Goal: Information Seeking & Learning: Learn about a topic

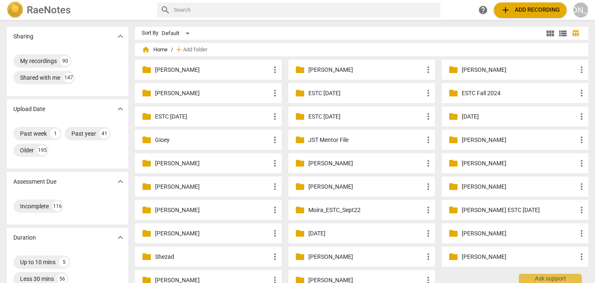
click at [333, 68] on p "[PERSON_NAME]" at bounding box center [366, 70] width 115 height 9
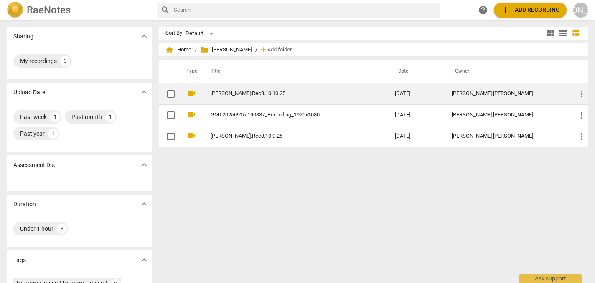
click at [252, 93] on link "[PERSON_NAME].Rec3.10.10.25" at bounding box center [288, 94] width 154 height 6
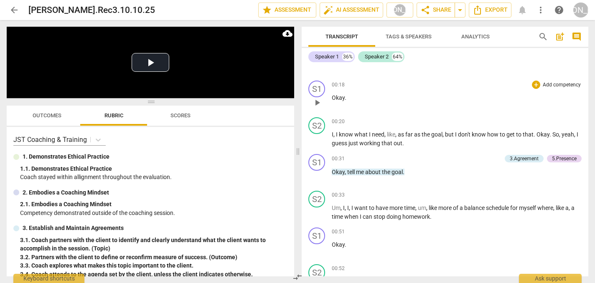
scroll to position [243, 0]
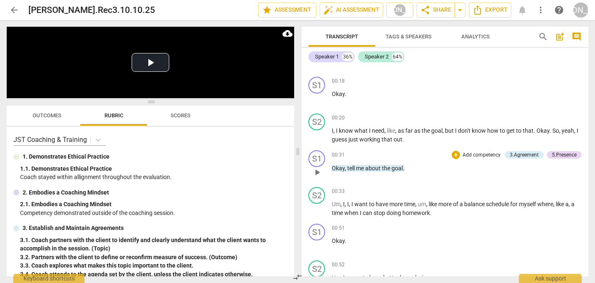
click at [319, 178] on span "play_arrow" at bounding box center [317, 173] width 10 height 10
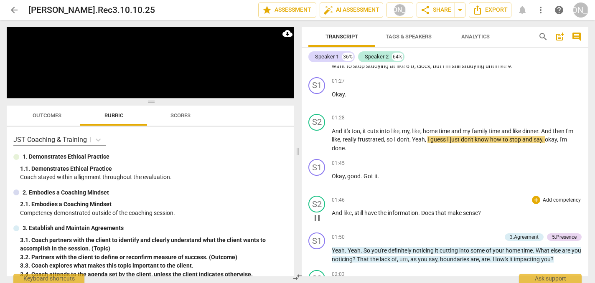
scroll to position [544, 0]
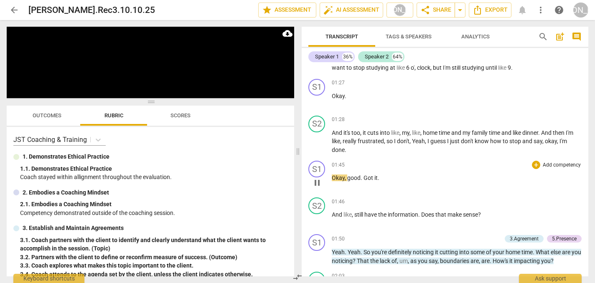
click at [318, 185] on span "pause" at bounding box center [317, 183] width 10 height 10
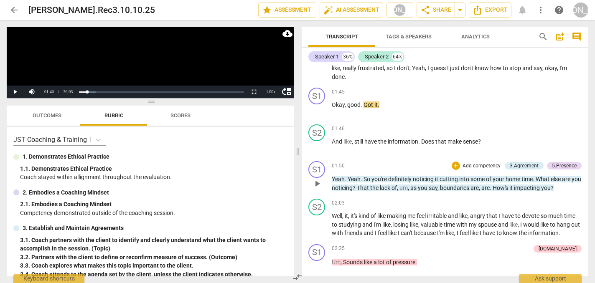
scroll to position [634, 0]
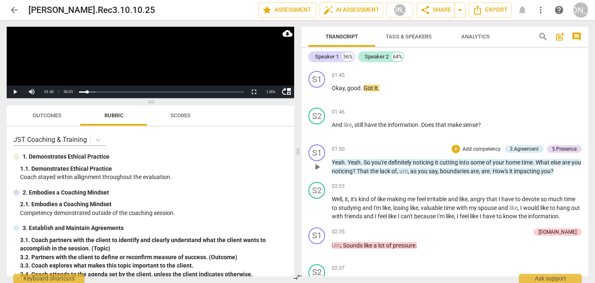
click at [318, 172] on span "play_arrow" at bounding box center [317, 167] width 10 height 10
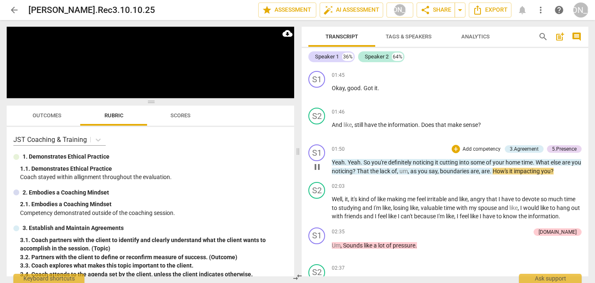
click at [318, 172] on span "pause" at bounding box center [317, 167] width 10 height 10
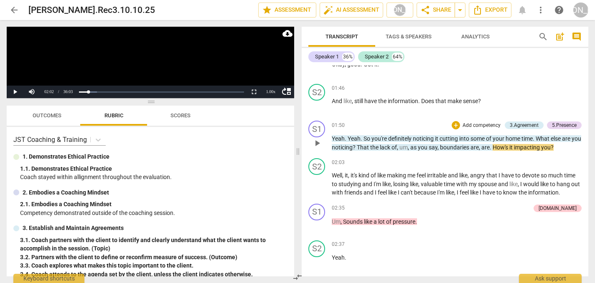
scroll to position [663, 0]
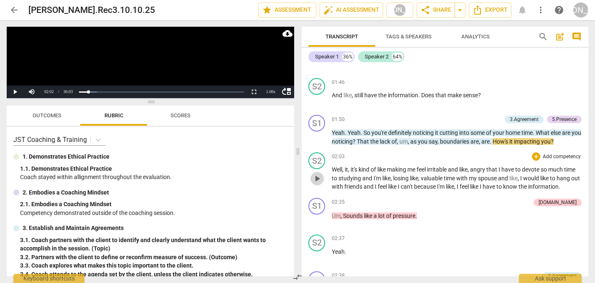
click at [318, 184] on span "play_arrow" at bounding box center [317, 179] width 10 height 10
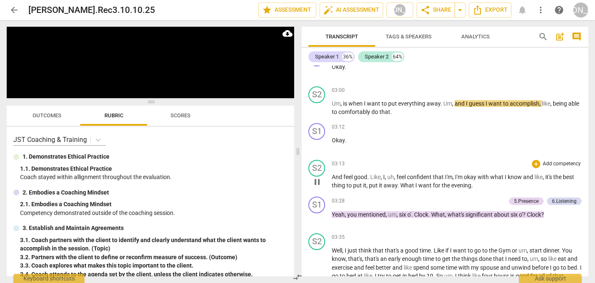
scroll to position [960, 0]
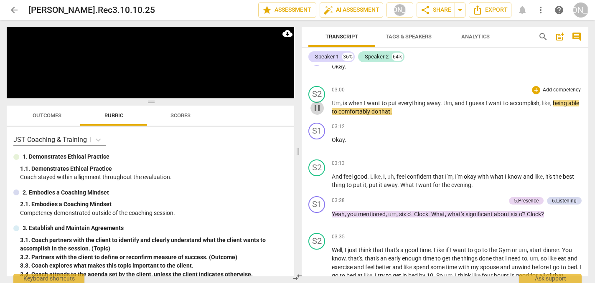
click at [319, 113] on span "pause" at bounding box center [317, 108] width 10 height 10
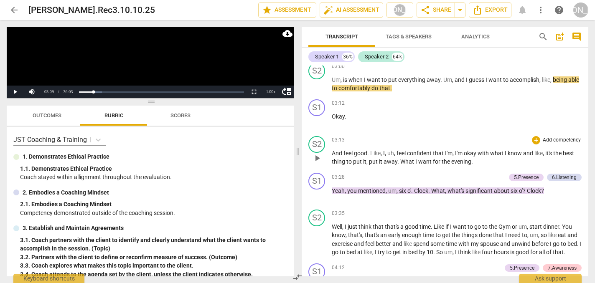
scroll to position [995, 0]
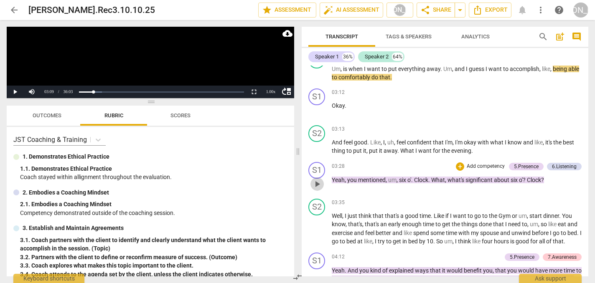
click at [318, 189] on span "play_arrow" at bounding box center [317, 184] width 10 height 10
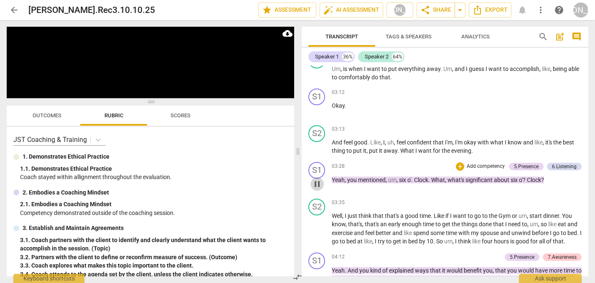
click at [319, 191] on button "pause" at bounding box center [317, 184] width 13 height 13
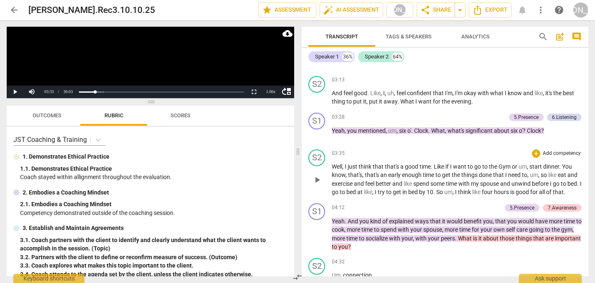
scroll to position [1045, 0]
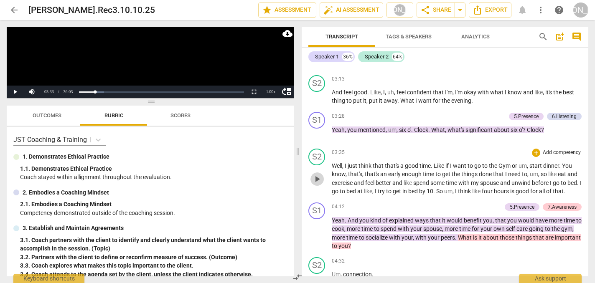
click at [316, 184] on span "play_arrow" at bounding box center [317, 179] width 10 height 10
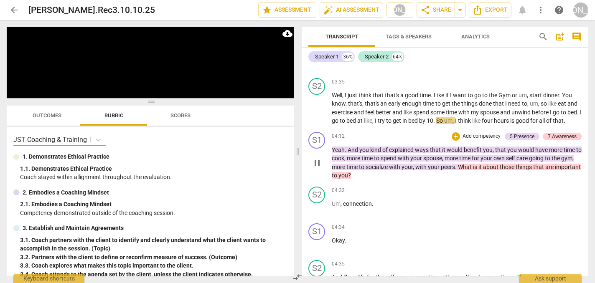
scroll to position [1116, 0]
click at [316, 167] on span "pause" at bounding box center [317, 162] width 10 height 10
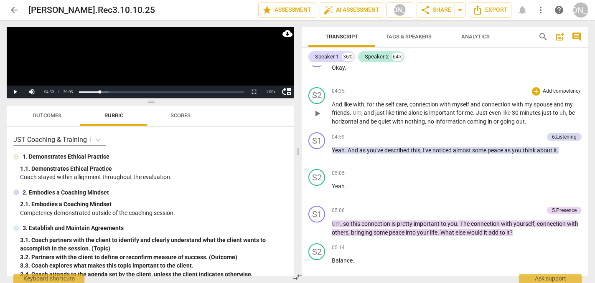
scroll to position [1290, 0]
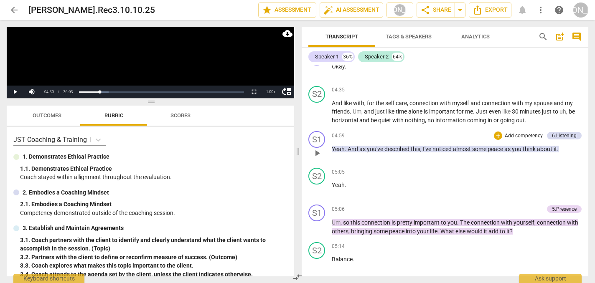
click at [315, 158] on span "play_arrow" at bounding box center [317, 153] width 10 height 10
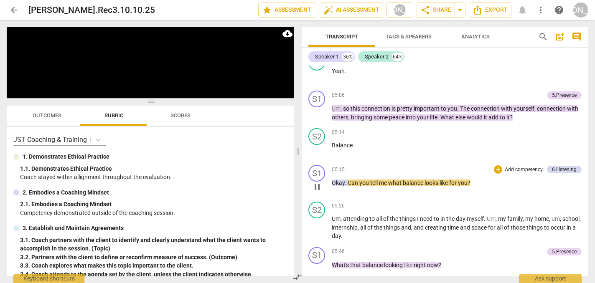
scroll to position [1408, 0]
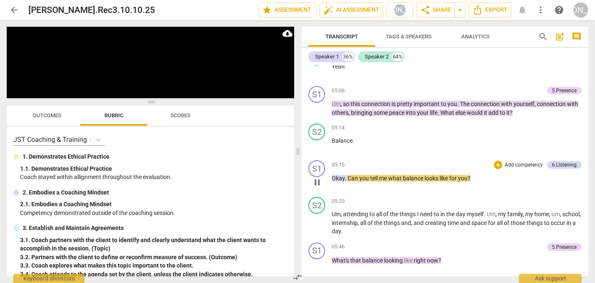
click at [317, 188] on span "pause" at bounding box center [317, 183] width 10 height 10
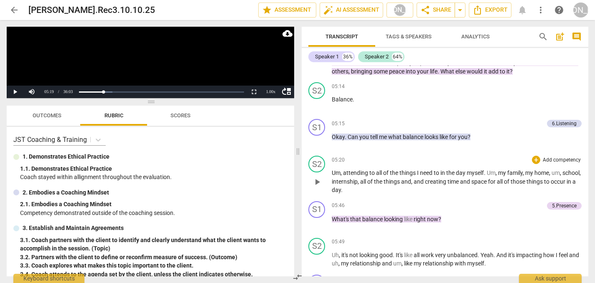
scroll to position [1450, 0]
click at [316, 187] on span "play_arrow" at bounding box center [317, 182] width 10 height 10
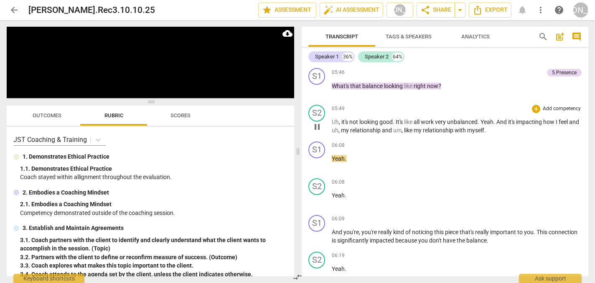
scroll to position [1584, 0]
click at [320, 131] on span "pause" at bounding box center [317, 126] width 10 height 10
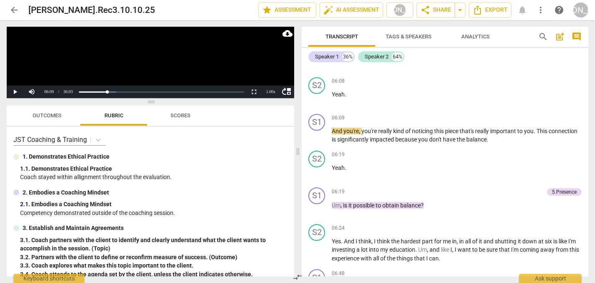
scroll to position [1686, 0]
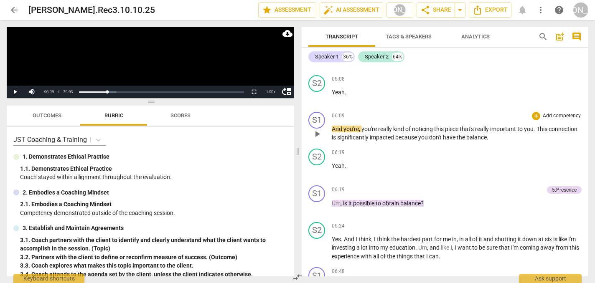
click at [316, 139] on span "play_arrow" at bounding box center [317, 134] width 10 height 10
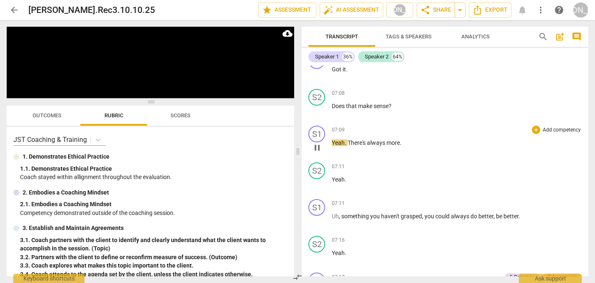
scroll to position [1976, 0]
click at [319, 153] on span "pause" at bounding box center [317, 148] width 10 height 10
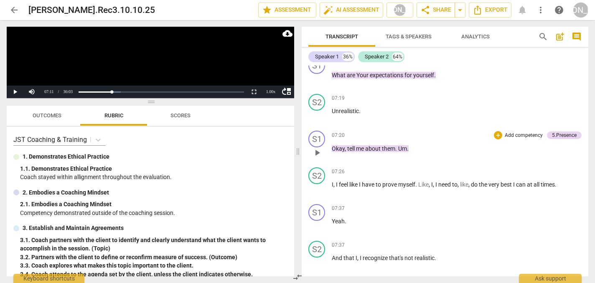
scroll to position [2194, 0]
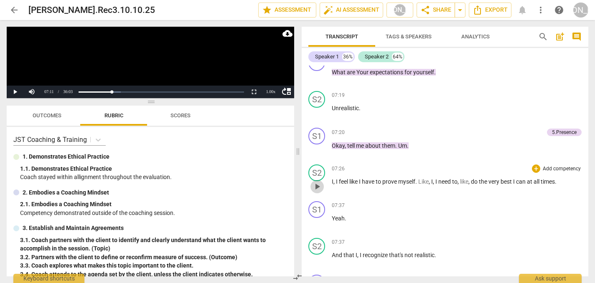
click at [318, 192] on span "play_arrow" at bounding box center [317, 187] width 10 height 10
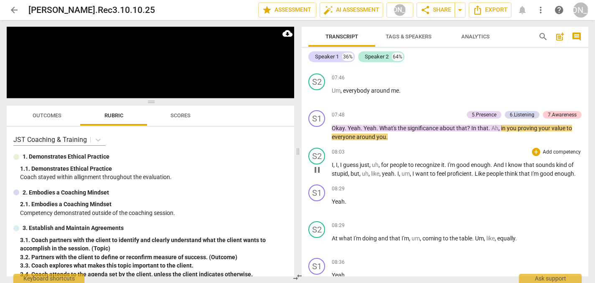
scroll to position [2508, 0]
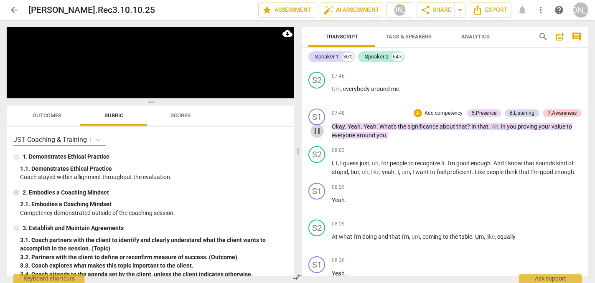
click at [319, 136] on span "pause" at bounding box center [317, 131] width 10 height 10
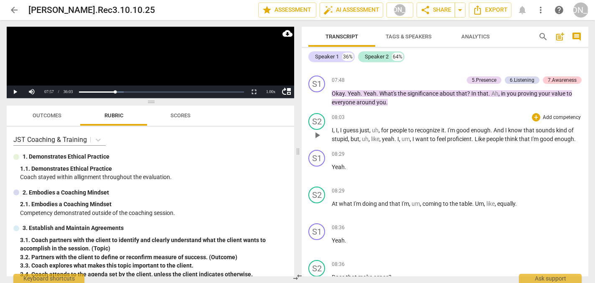
scroll to position [2547, 0]
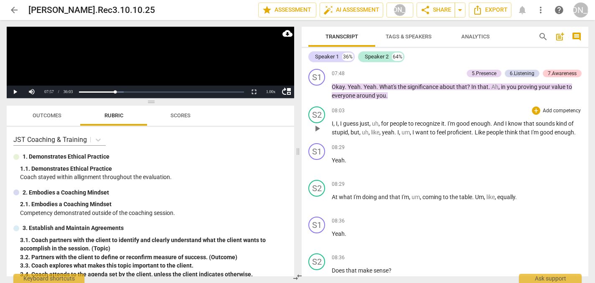
click at [317, 134] on span "play_arrow" at bounding box center [317, 129] width 10 height 10
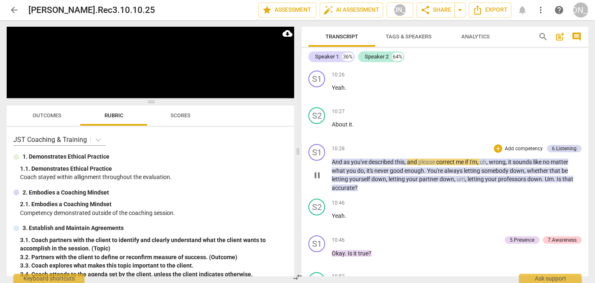
scroll to position [3070, 0]
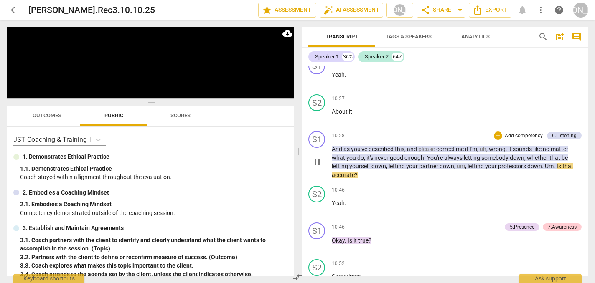
click at [318, 168] on span "pause" at bounding box center [317, 163] width 10 height 10
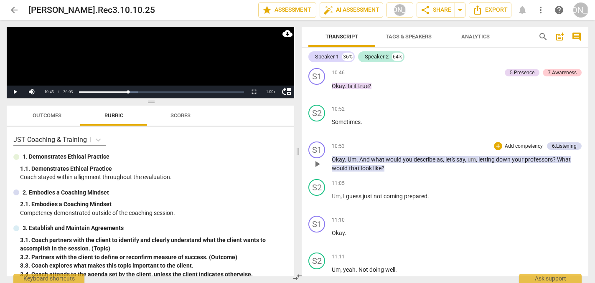
scroll to position [3230, 0]
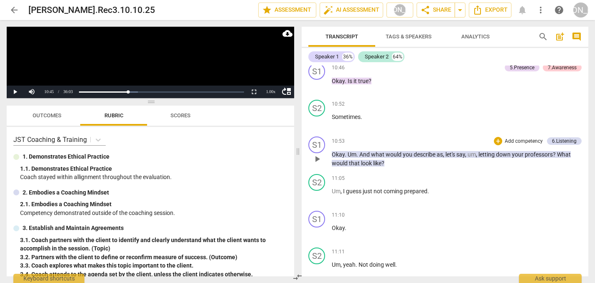
click at [316, 164] on span "play_arrow" at bounding box center [317, 159] width 10 height 10
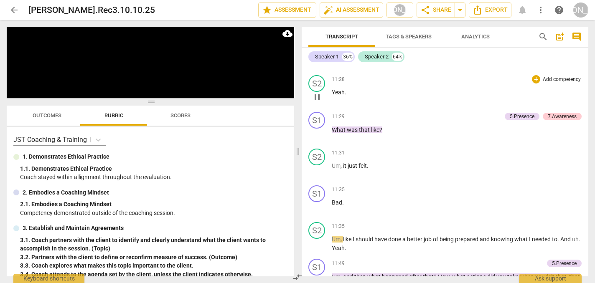
scroll to position [3558, 0]
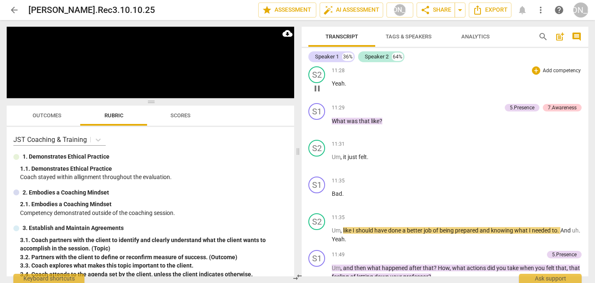
click at [320, 94] on span "pause" at bounding box center [317, 89] width 10 height 10
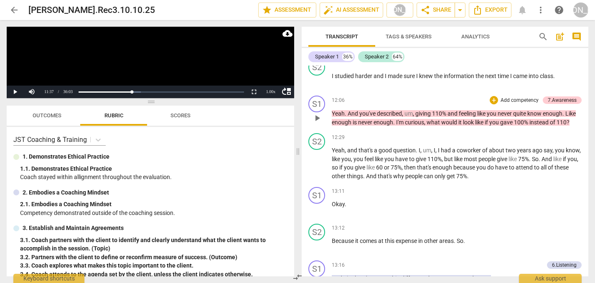
scroll to position [3788, 0]
click at [316, 123] on span "play_arrow" at bounding box center [317, 118] width 10 height 10
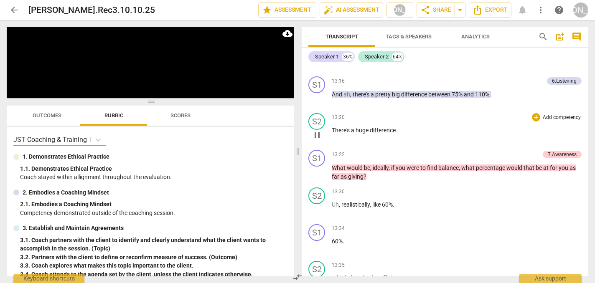
scroll to position [3977, 0]
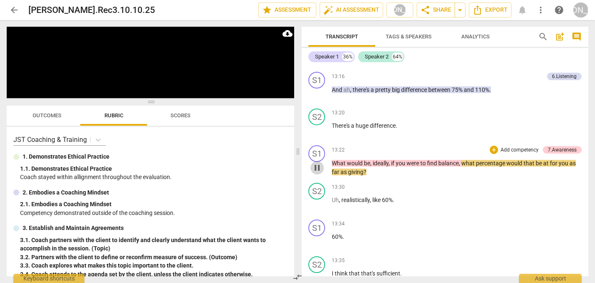
click at [317, 173] on span "pause" at bounding box center [317, 168] width 10 height 10
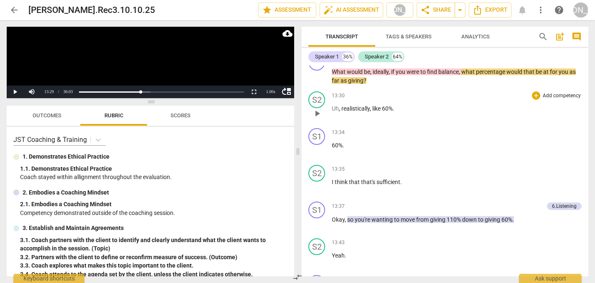
scroll to position [4065, 0]
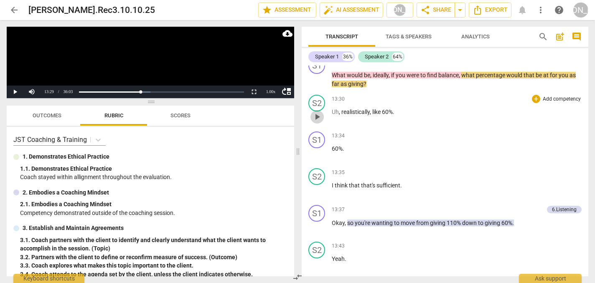
click at [317, 122] on span "play_arrow" at bounding box center [317, 117] width 10 height 10
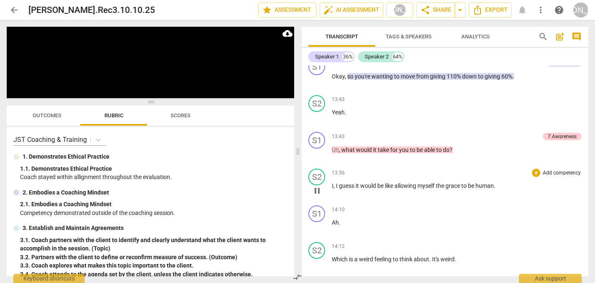
scroll to position [4213, 0]
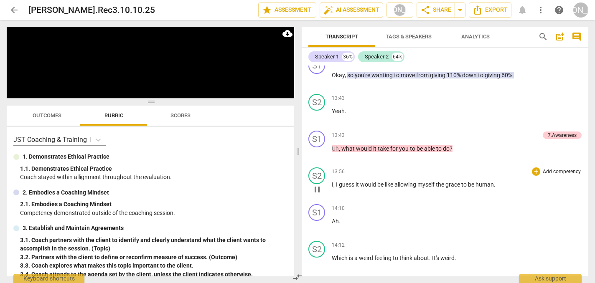
click at [318, 195] on span "pause" at bounding box center [317, 190] width 10 height 10
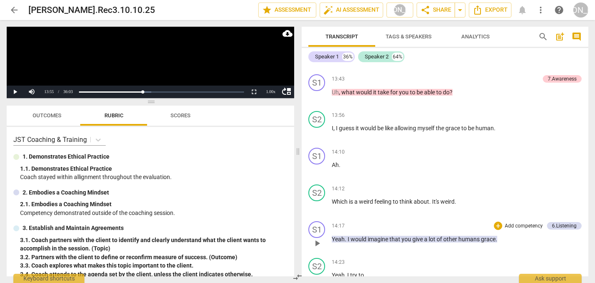
scroll to position [4268, 0]
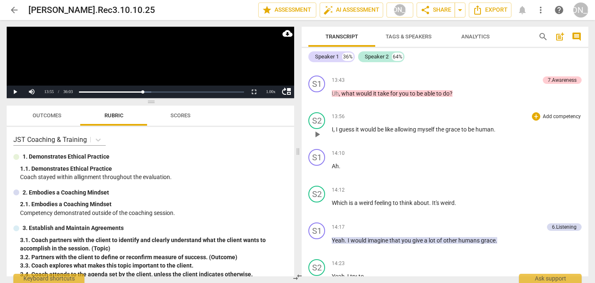
click at [315, 140] on span "play_arrow" at bounding box center [317, 135] width 10 height 10
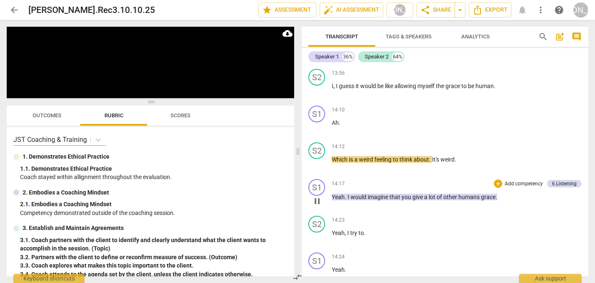
scroll to position [4318, 0]
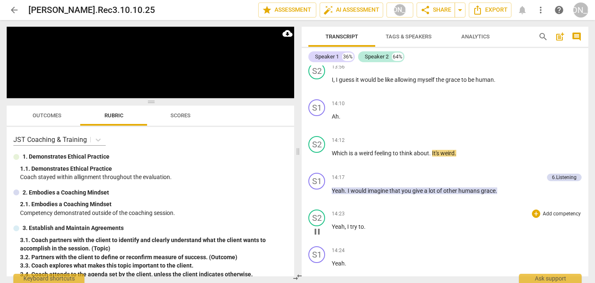
click at [499, 218] on div "14:23 + Add competency keyboard_arrow_right" at bounding box center [457, 214] width 250 height 8
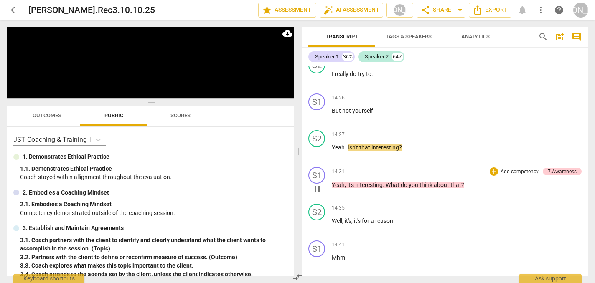
scroll to position [4546, 0]
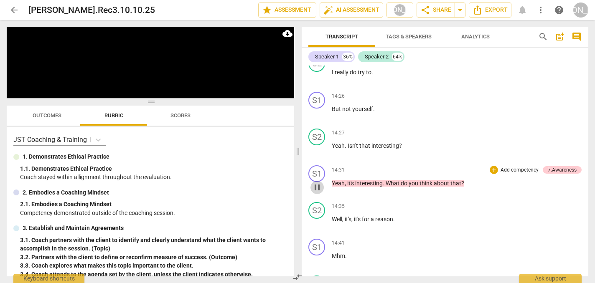
click at [315, 193] on span "pause" at bounding box center [317, 188] width 10 height 10
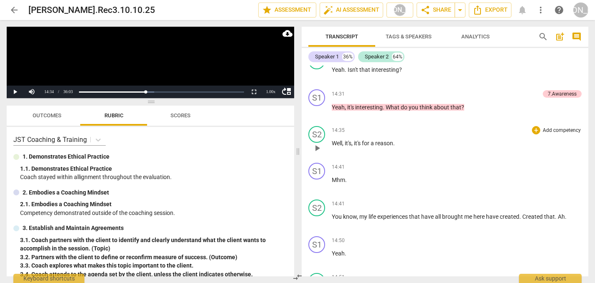
scroll to position [4622, 0]
click at [318, 154] on span "play_arrow" at bounding box center [317, 149] width 10 height 10
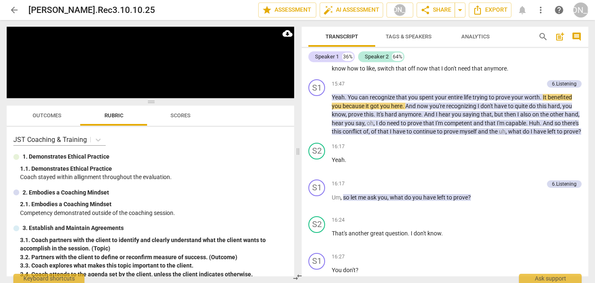
scroll to position [4889, 0]
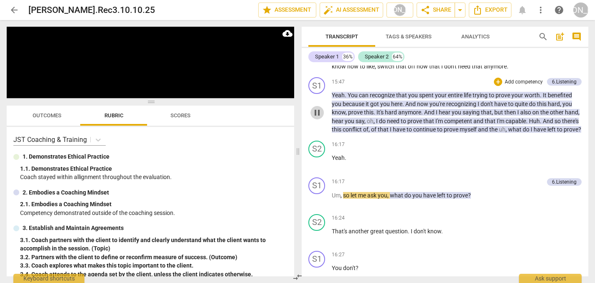
click at [318, 118] on span "pause" at bounding box center [317, 113] width 10 height 10
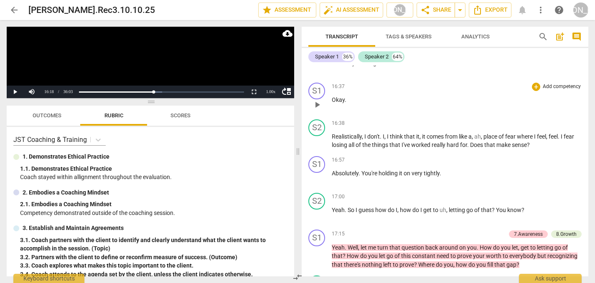
scroll to position [5132, 0]
click at [318, 146] on span "play_arrow" at bounding box center [317, 141] width 10 height 10
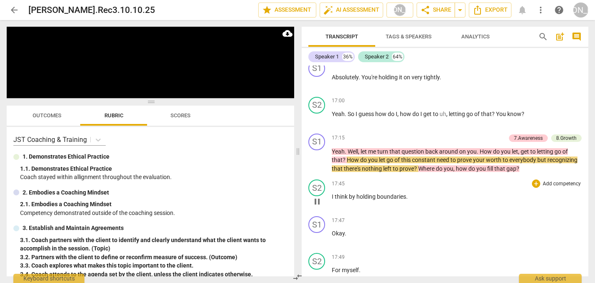
scroll to position [5230, 0]
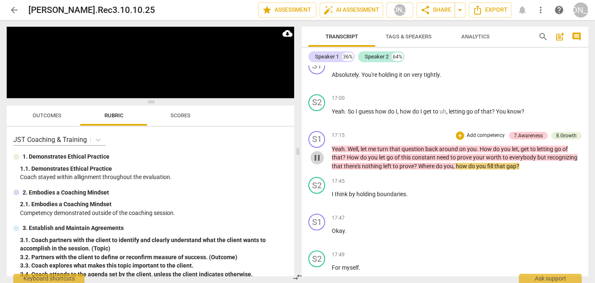
click at [317, 163] on span "pause" at bounding box center [317, 158] width 10 height 10
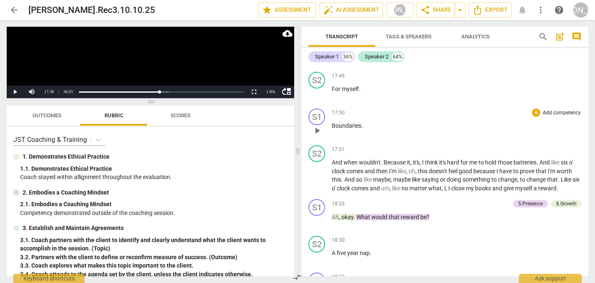
scroll to position [5417, 0]
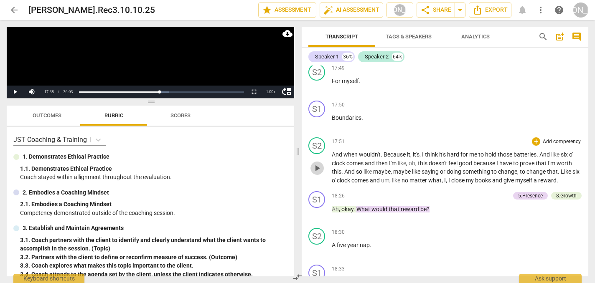
click at [318, 173] on span "play_arrow" at bounding box center [317, 168] width 10 height 10
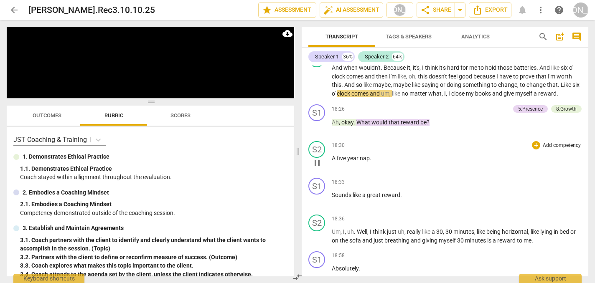
scroll to position [5505, 0]
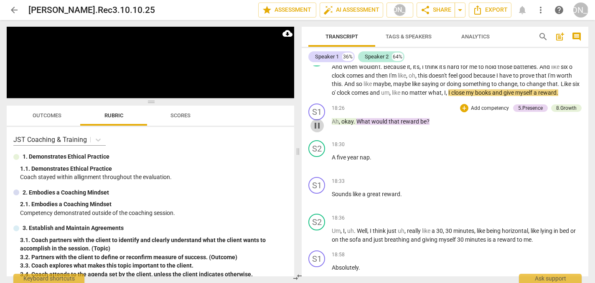
click at [315, 131] on span "pause" at bounding box center [317, 126] width 10 height 10
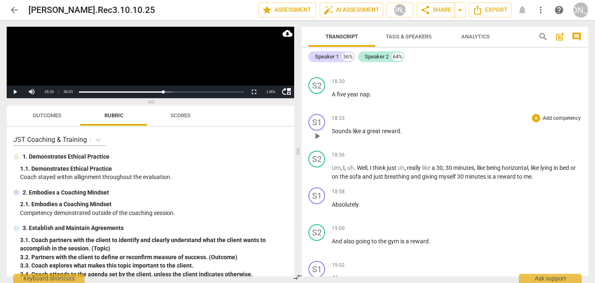
scroll to position [5569, 0]
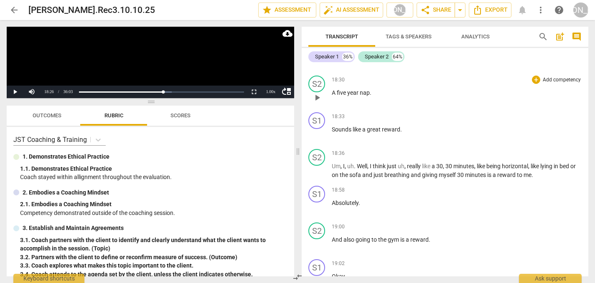
click at [316, 103] on span "play_arrow" at bounding box center [317, 98] width 10 height 10
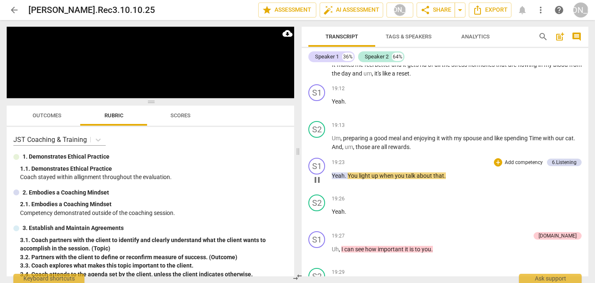
scroll to position [5819, 0]
click at [316, 185] on span "pause" at bounding box center [317, 180] width 10 height 10
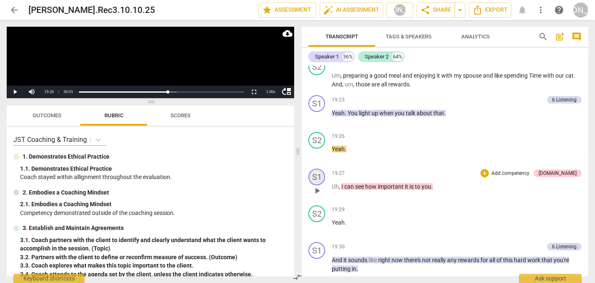
scroll to position [5881, 0]
click at [319, 196] on span "play_arrow" at bounding box center [317, 191] width 10 height 10
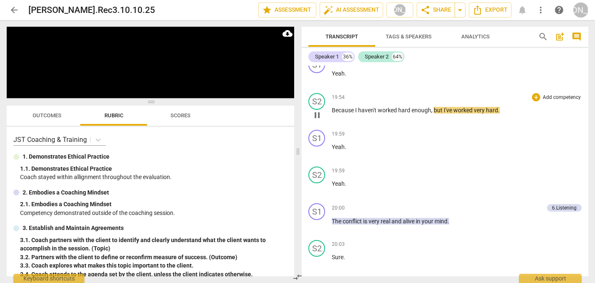
scroll to position [6289, 0]
click at [316, 157] on span "pause" at bounding box center [317, 152] width 10 height 10
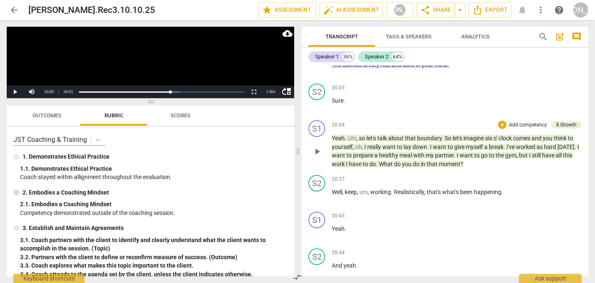
scroll to position [6447, 0]
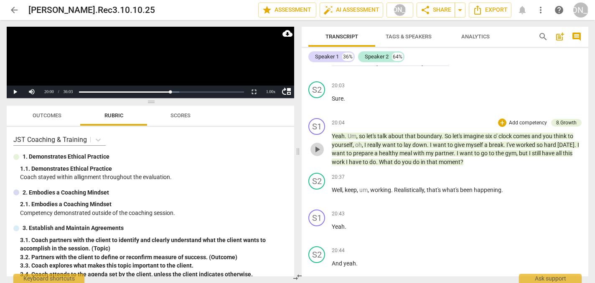
click at [316, 155] on span "play_arrow" at bounding box center [317, 150] width 10 height 10
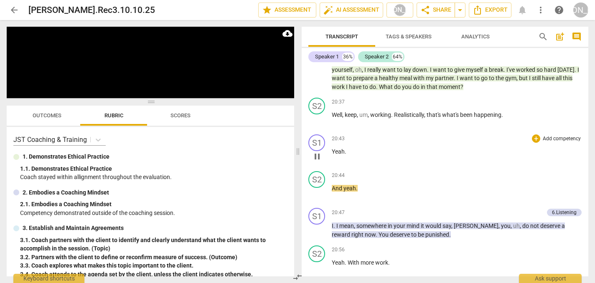
scroll to position [6526, 0]
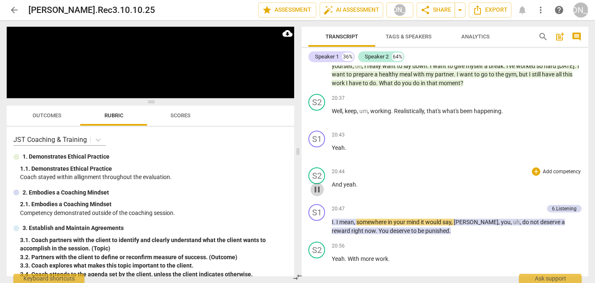
click at [317, 195] on span "pause" at bounding box center [317, 190] width 10 height 10
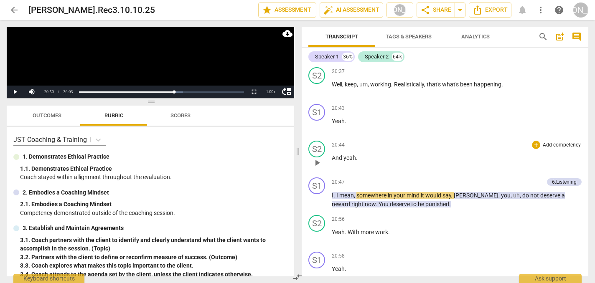
scroll to position [6583, 0]
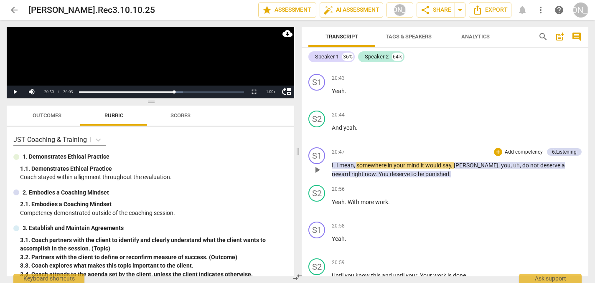
click at [319, 175] on span "play_arrow" at bounding box center [317, 170] width 10 height 10
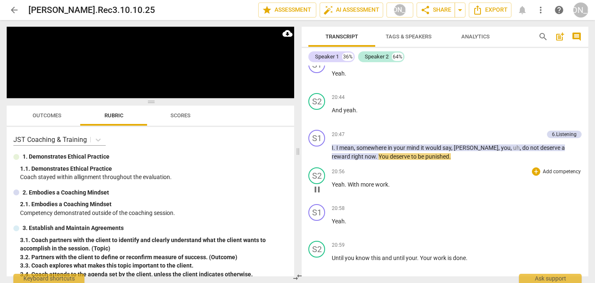
scroll to position [6608, 0]
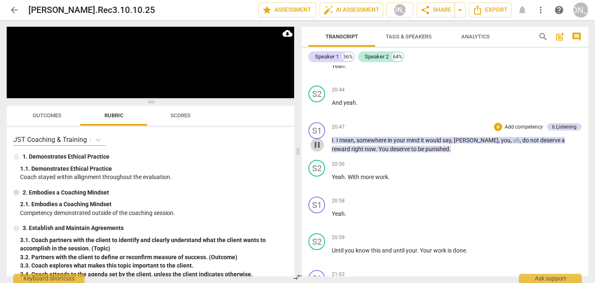
click at [319, 150] on span "pause" at bounding box center [317, 145] width 10 height 10
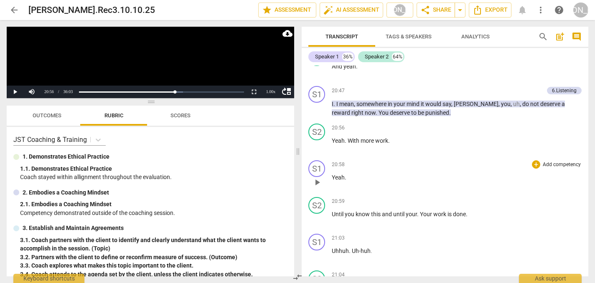
scroll to position [6646, 0]
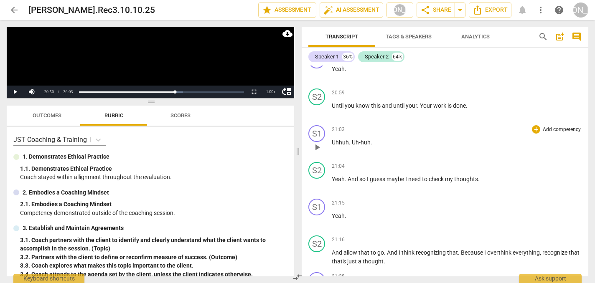
click at [403, 159] on div "S1 play_arrow pause 21:03 + Add competency keyboard_arrow_right Uhhuh . Uh-huh ." at bounding box center [445, 140] width 287 height 37
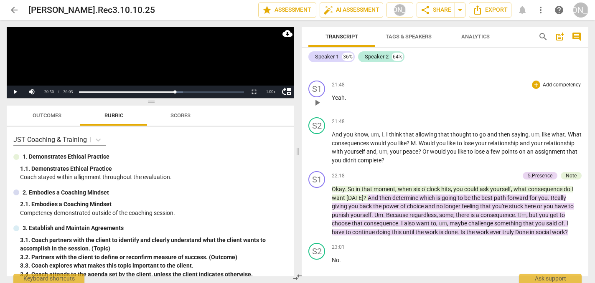
scroll to position [7093, 0]
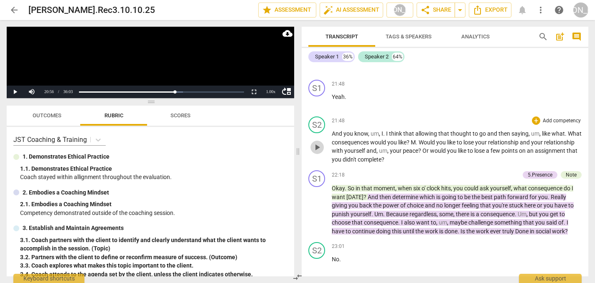
click at [317, 153] on span "play_arrow" at bounding box center [317, 148] width 10 height 10
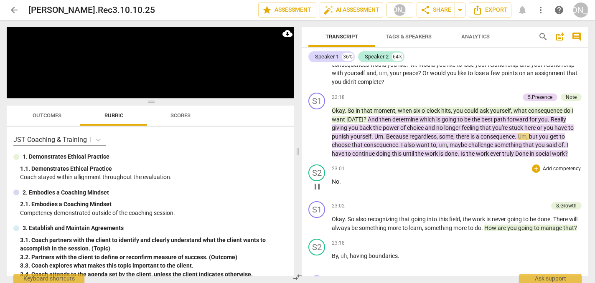
scroll to position [7178, 0]
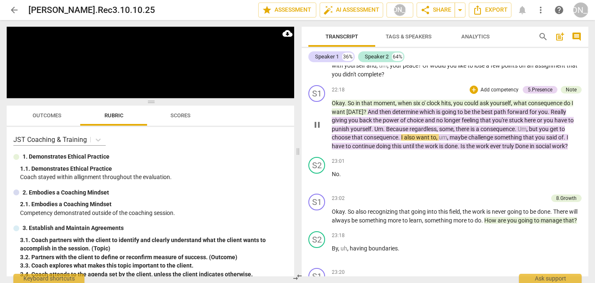
click at [317, 130] on span "pause" at bounding box center [317, 125] width 10 height 10
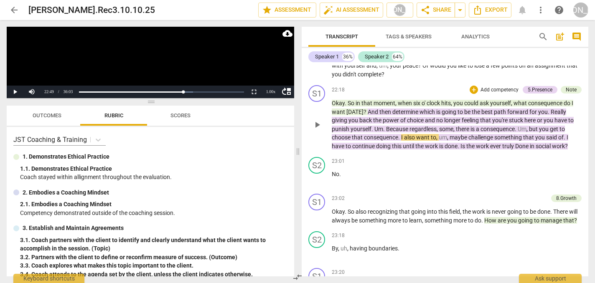
click at [317, 130] on span "play_arrow" at bounding box center [317, 125] width 10 height 10
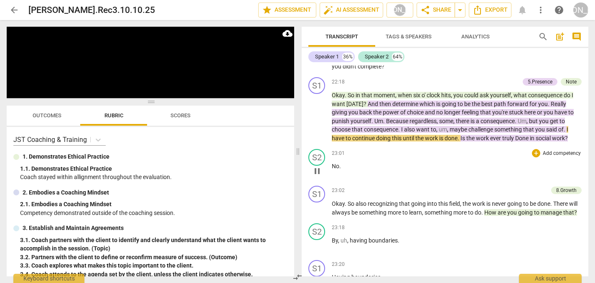
scroll to position [7188, 0]
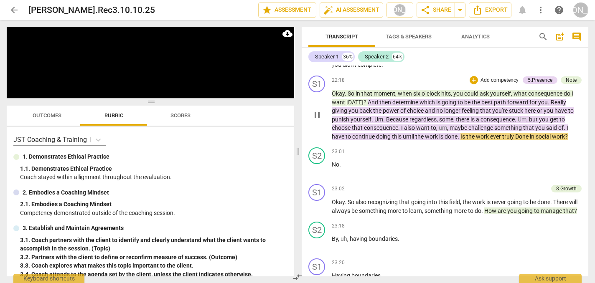
click at [318, 120] on span "pause" at bounding box center [317, 115] width 10 height 10
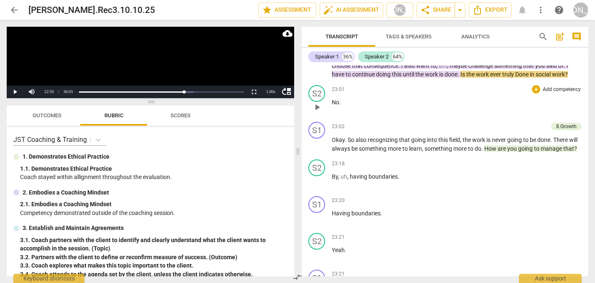
scroll to position [7252, 0]
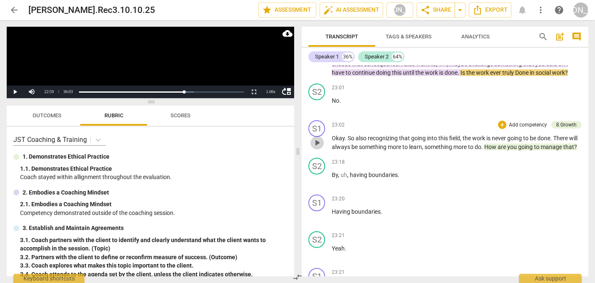
click at [316, 148] on span "play_arrow" at bounding box center [317, 143] width 10 height 10
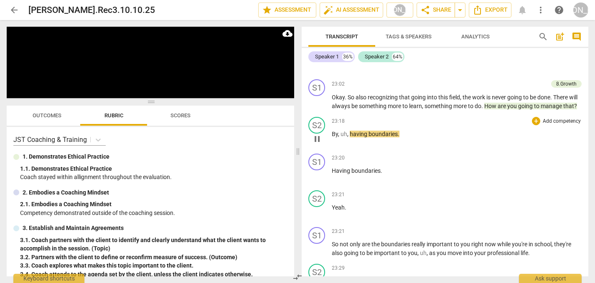
scroll to position [7294, 0]
click at [318, 180] on span "pause" at bounding box center [317, 175] width 10 height 10
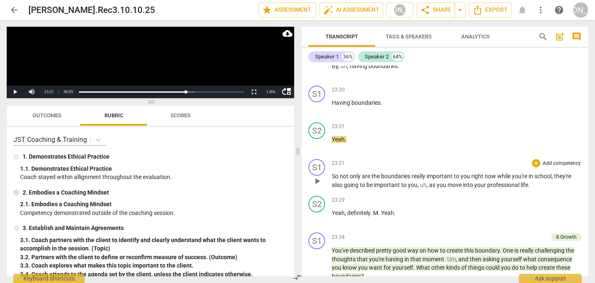
scroll to position [7363, 0]
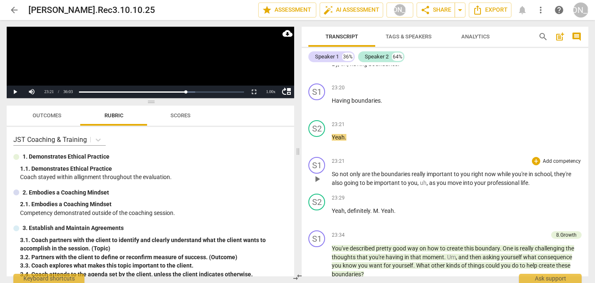
click at [315, 184] on span "play_arrow" at bounding box center [317, 179] width 10 height 10
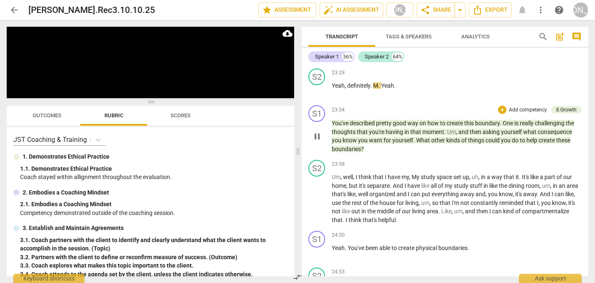
scroll to position [7491, 0]
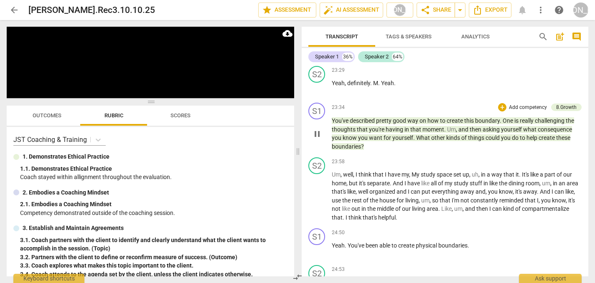
click at [318, 139] on span "pause" at bounding box center [317, 134] width 10 height 10
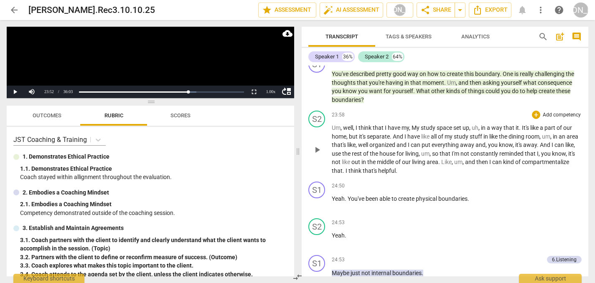
scroll to position [7546, 0]
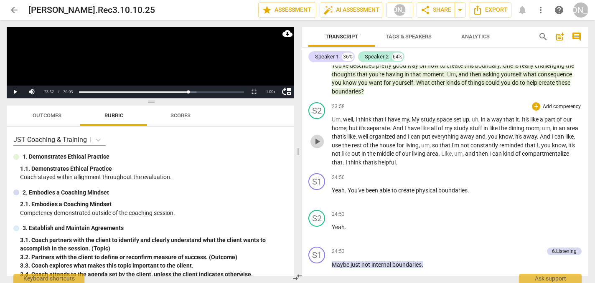
click at [317, 147] on span "play_arrow" at bounding box center [317, 142] width 10 height 10
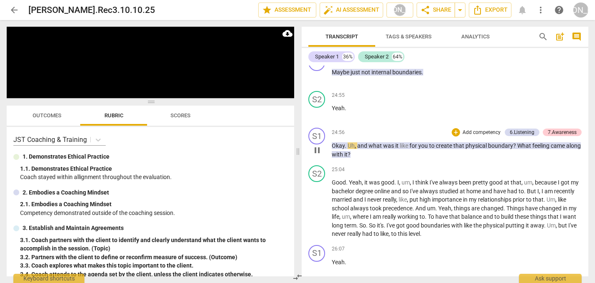
scroll to position [7739, 0]
click at [317, 155] on span "pause" at bounding box center [317, 150] width 10 height 10
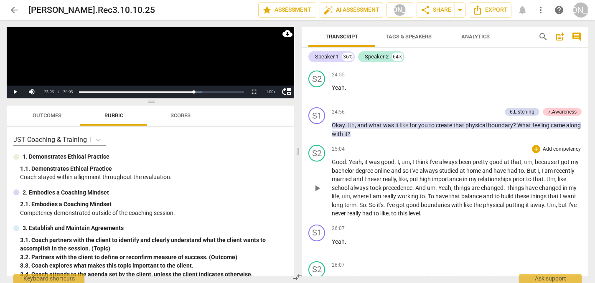
scroll to position [7767, 0]
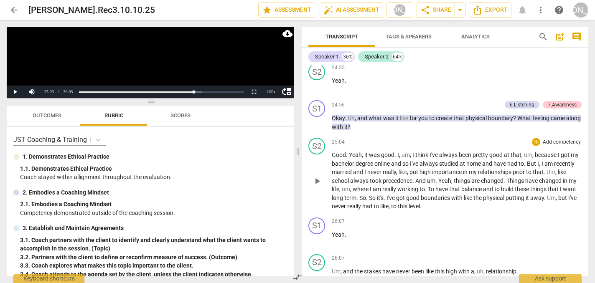
click at [317, 186] on span "play_arrow" at bounding box center [317, 181] width 10 height 10
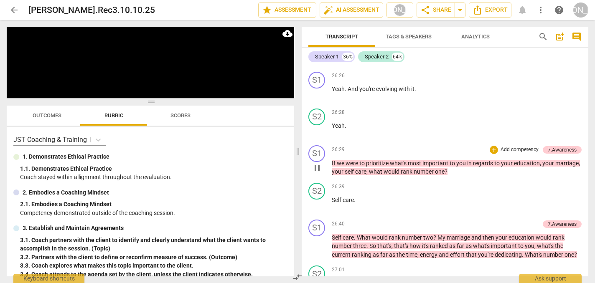
scroll to position [8061, 0]
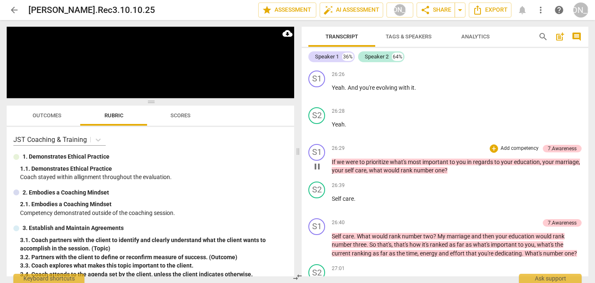
click at [315, 172] on span "pause" at bounding box center [317, 167] width 10 height 10
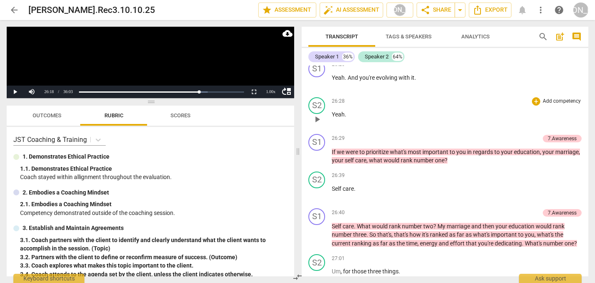
scroll to position [8073, 0]
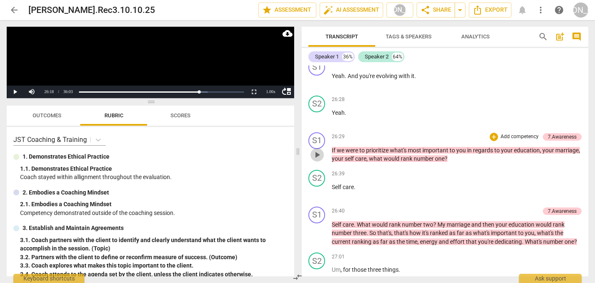
click at [317, 160] on span "play_arrow" at bounding box center [317, 155] width 10 height 10
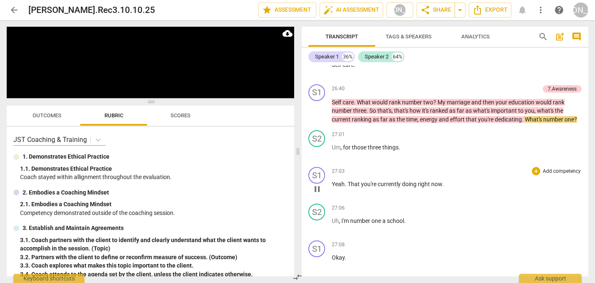
scroll to position [8197, 0]
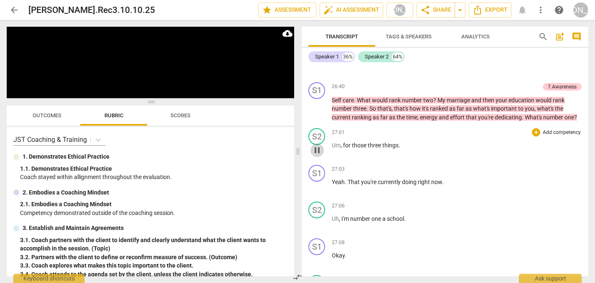
click at [316, 156] on span "pause" at bounding box center [317, 150] width 10 height 10
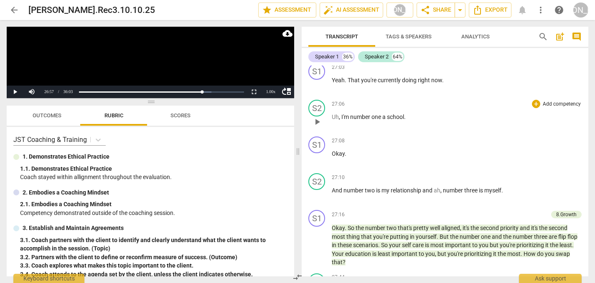
scroll to position [8301, 0]
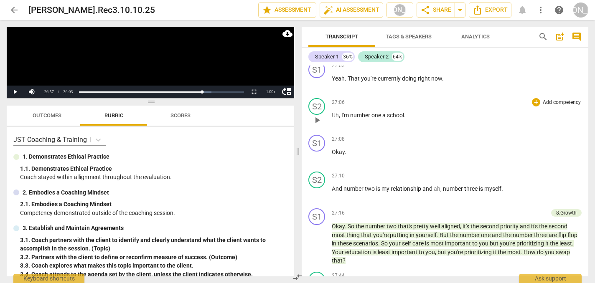
click at [318, 125] on span "play_arrow" at bounding box center [317, 120] width 10 height 10
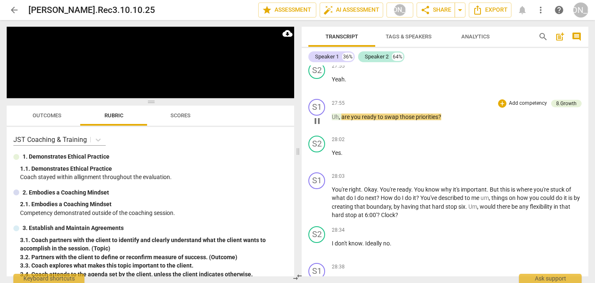
scroll to position [8586, 0]
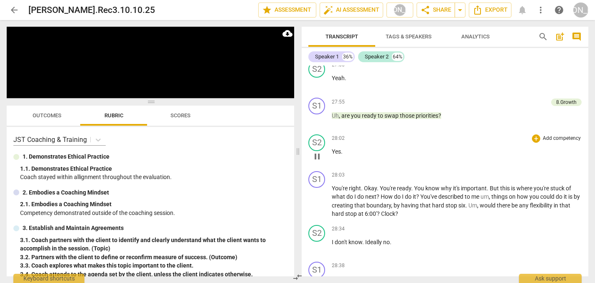
click at [460, 159] on div "28:02 + Add competency keyboard_arrow_right Yes ." at bounding box center [457, 150] width 250 height 30
click at [319, 162] on span "pause" at bounding box center [317, 157] width 10 height 10
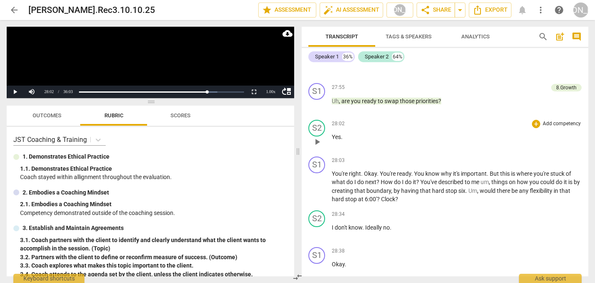
scroll to position [8607, 0]
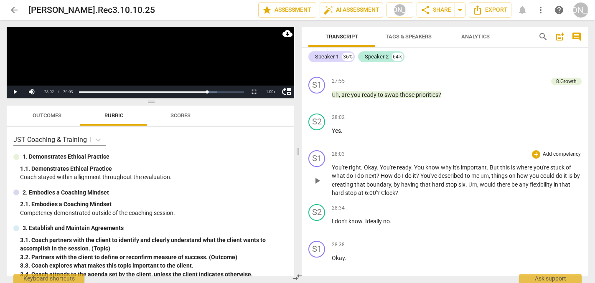
click at [321, 186] on span "play_arrow" at bounding box center [317, 181] width 10 height 10
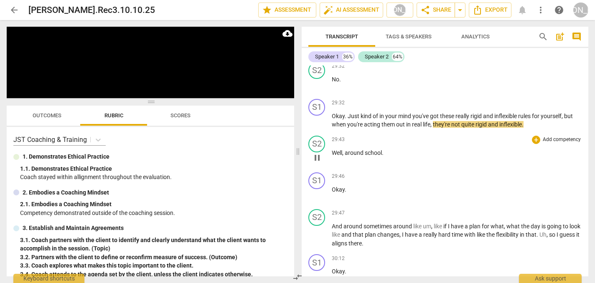
scroll to position [8914, 0]
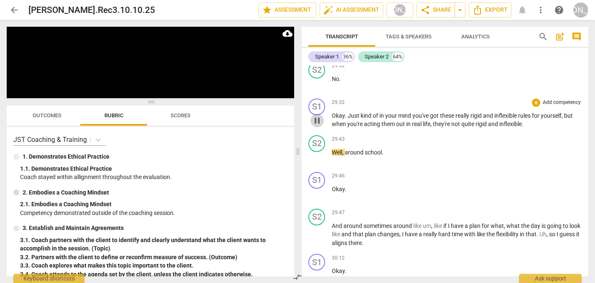
click at [318, 126] on span "pause" at bounding box center [317, 121] width 10 height 10
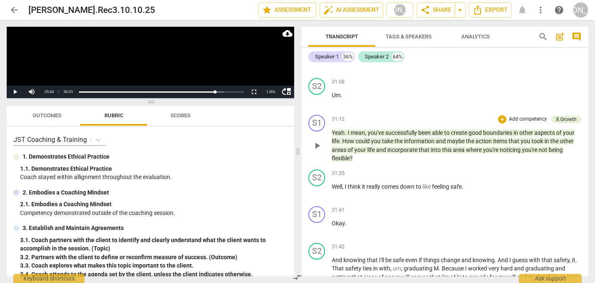
scroll to position [9578, 0]
click at [495, 177] on div "31:35 + Add competency keyboard_arrow_right" at bounding box center [457, 173] width 250 height 8
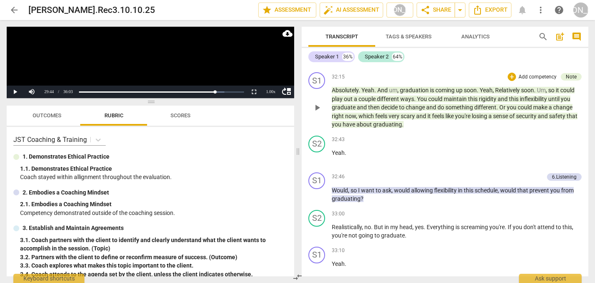
scroll to position [9869, 0]
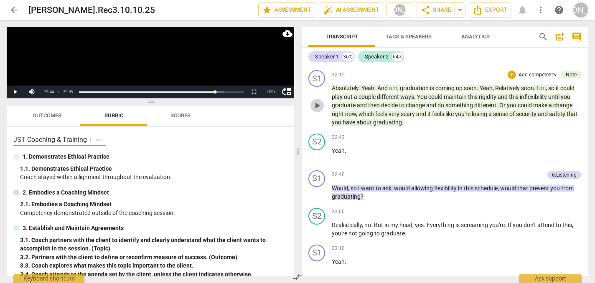
click at [318, 111] on span "play_arrow" at bounding box center [317, 106] width 10 height 10
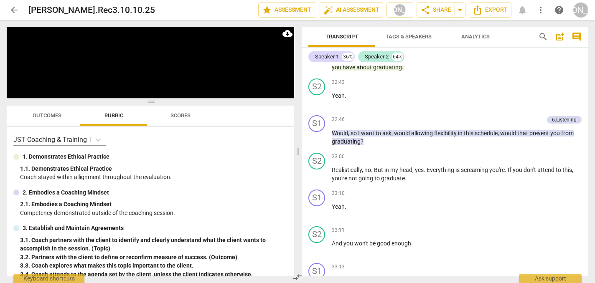
scroll to position [9923, 0]
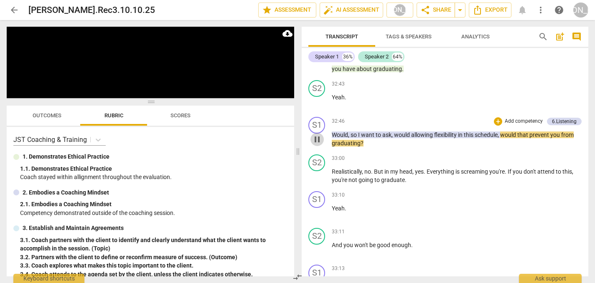
click at [315, 145] on span "pause" at bounding box center [317, 140] width 10 height 10
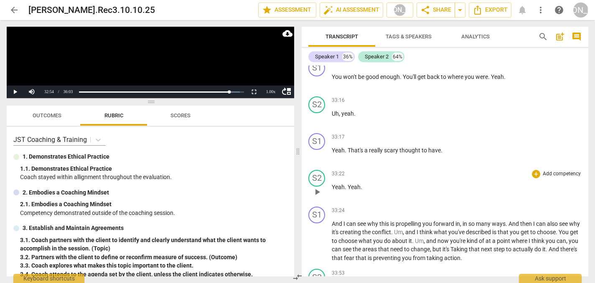
scroll to position [10111, 0]
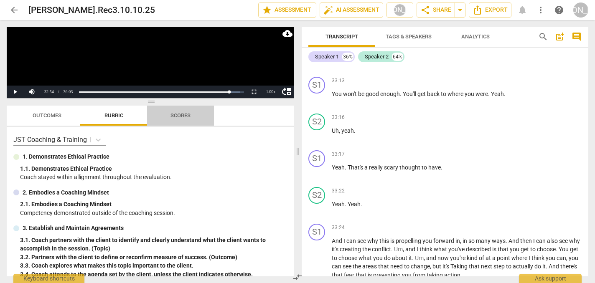
click at [183, 113] on span "Scores" at bounding box center [181, 115] width 20 height 6
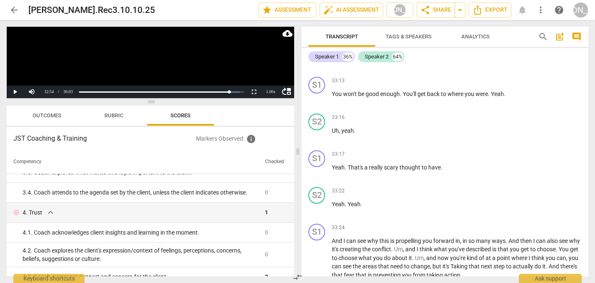
scroll to position [158, 0]
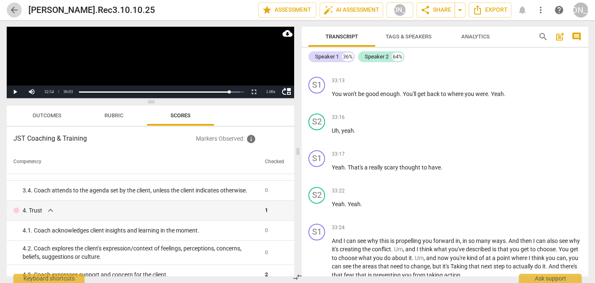
click at [11, 11] on span "arrow_back" at bounding box center [14, 10] width 10 height 10
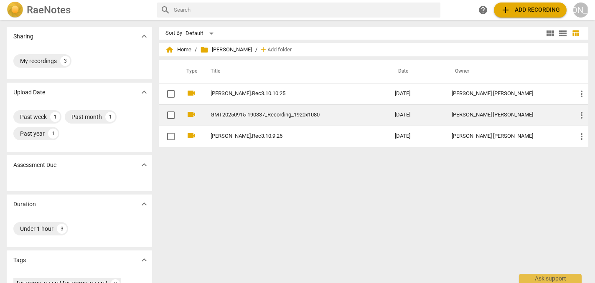
click at [265, 117] on link "GMT20250915-190337_Recording_1920x1080" at bounding box center [288, 115] width 154 height 6
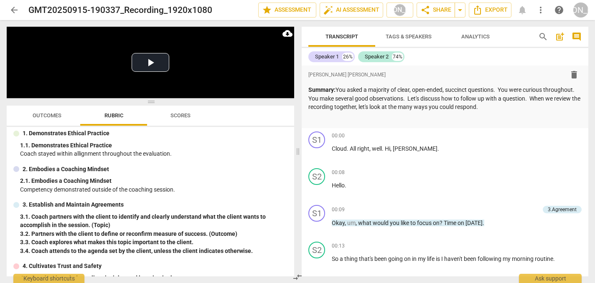
scroll to position [28, 0]
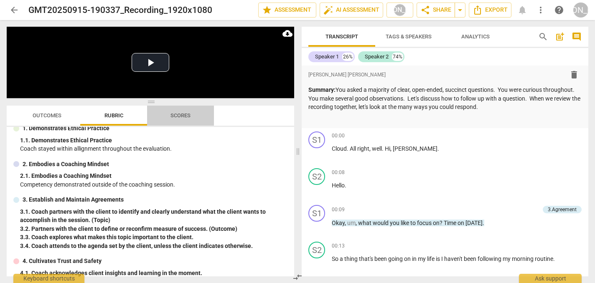
click at [194, 113] on span "Scores" at bounding box center [181, 115] width 40 height 11
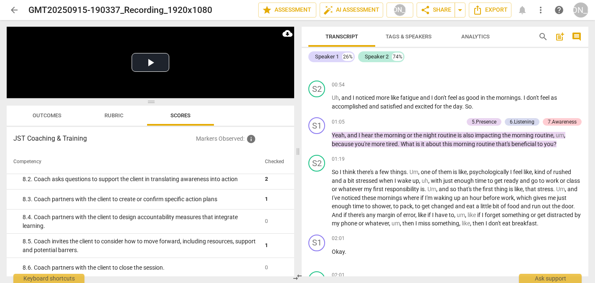
scroll to position [475, 0]
